Goal: Task Accomplishment & Management: Manage account settings

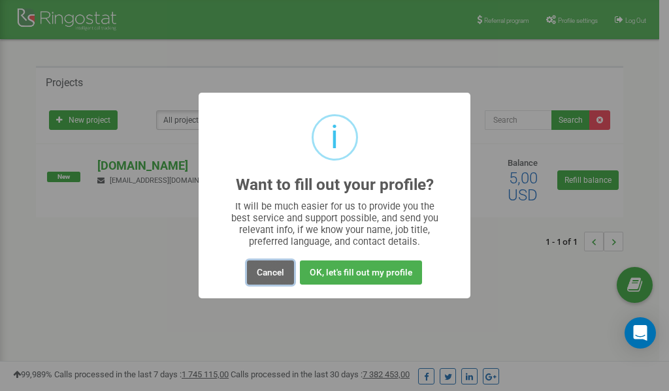
click at [268, 274] on button "Cancel" at bounding box center [270, 273] width 47 height 24
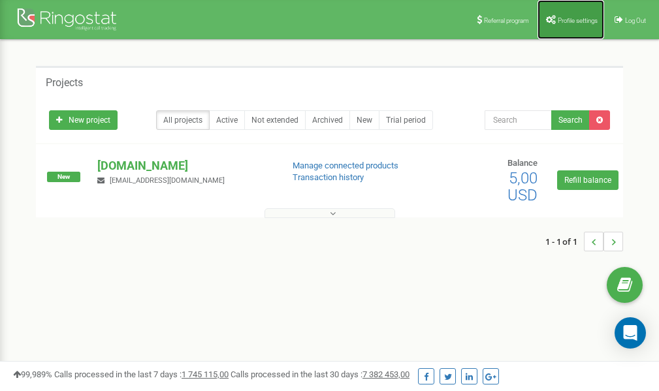
click at [573, 17] on span "Profile settings" at bounding box center [578, 20] width 40 height 7
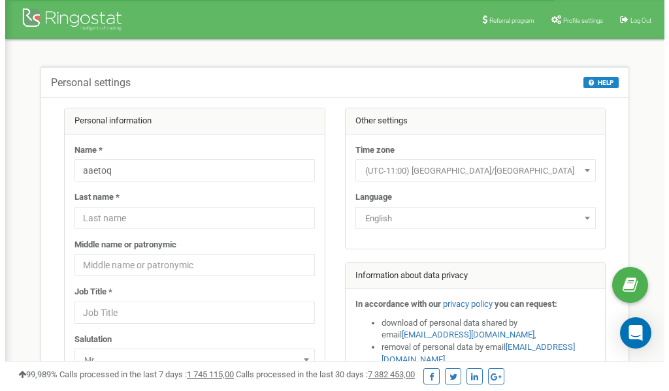
scroll to position [65, 0]
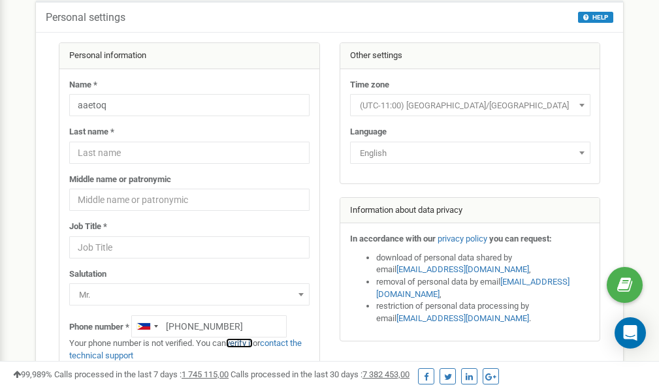
click at [243, 343] on link "verify it" at bounding box center [239, 343] width 27 height 10
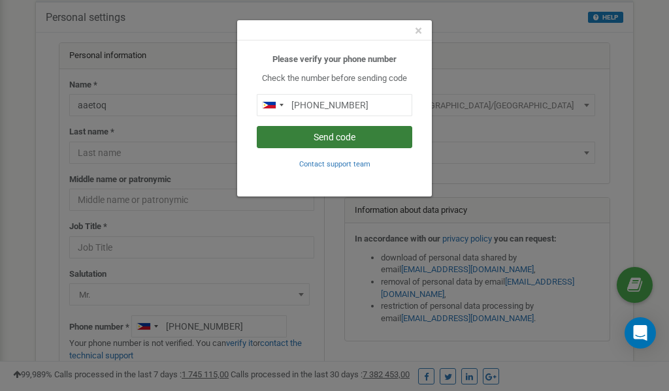
click at [320, 137] on button "Send code" at bounding box center [335, 137] width 156 height 22
